Goal: Information Seeking & Learning: Learn about a topic

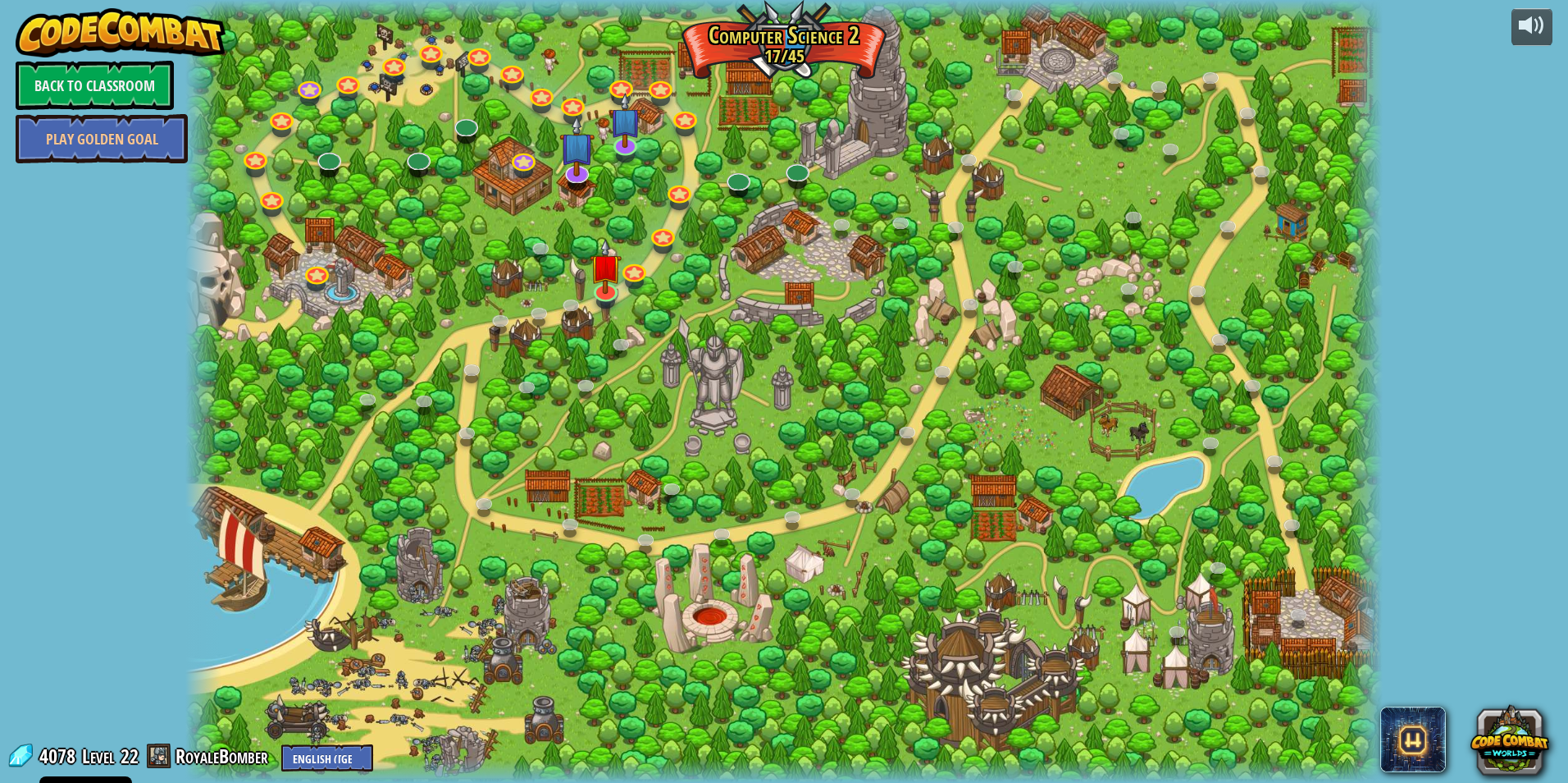
select select "en-[GEOGRAPHIC_DATA]"
